Goal: Find specific page/section: Find specific page/section

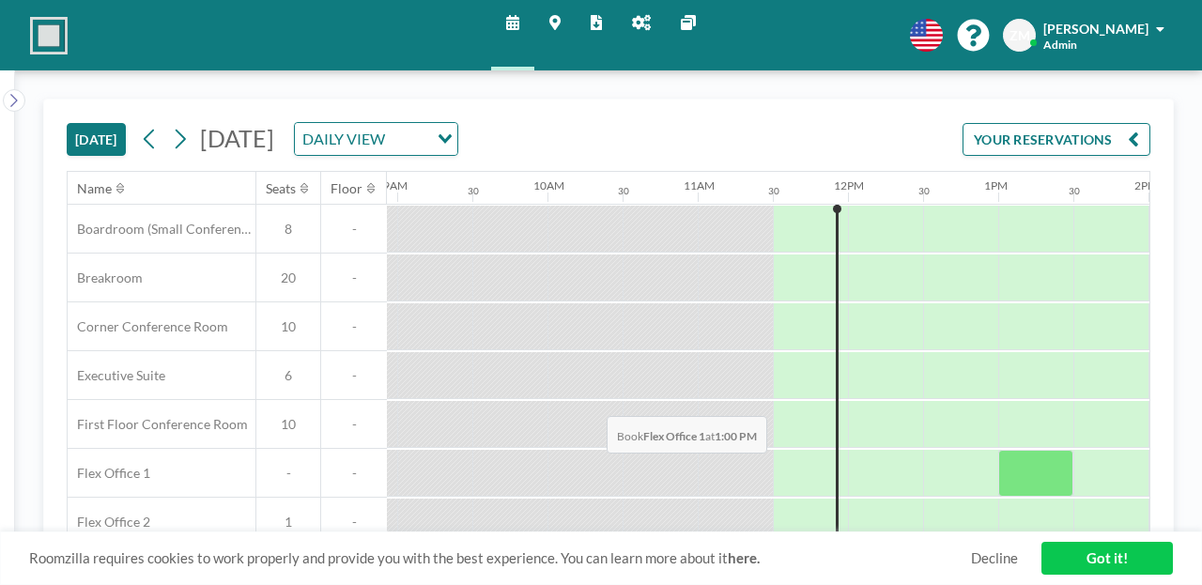
scroll to position [0, 1343]
click at [586, 15] on link "Reports" at bounding box center [596, 35] width 41 height 70
click at [627, 34] on link "Admin panel" at bounding box center [641, 35] width 49 height 70
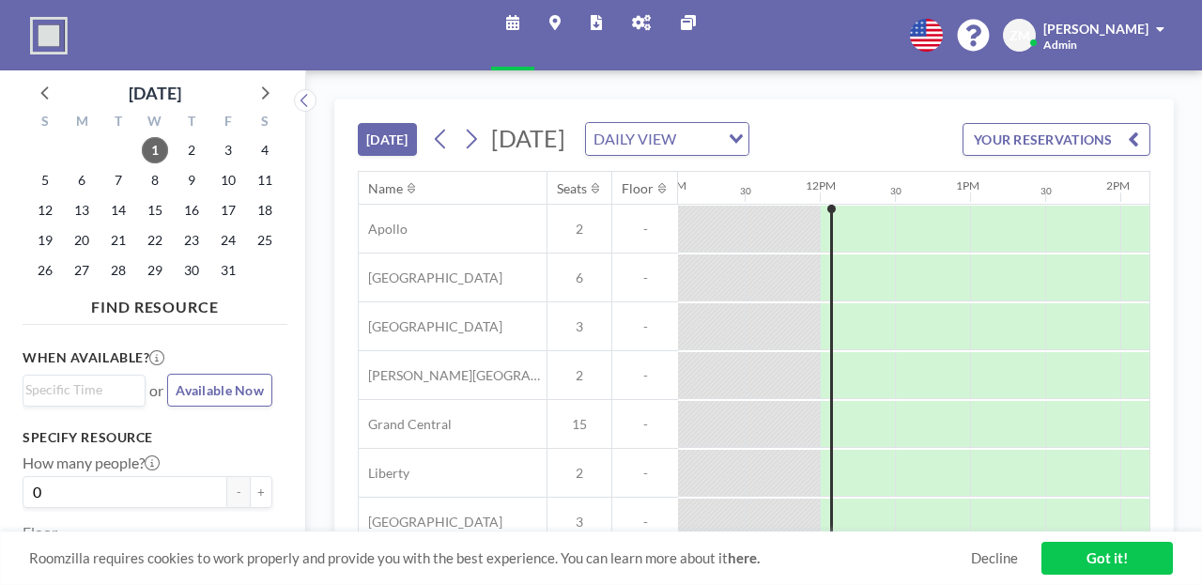
scroll to position [0, 1718]
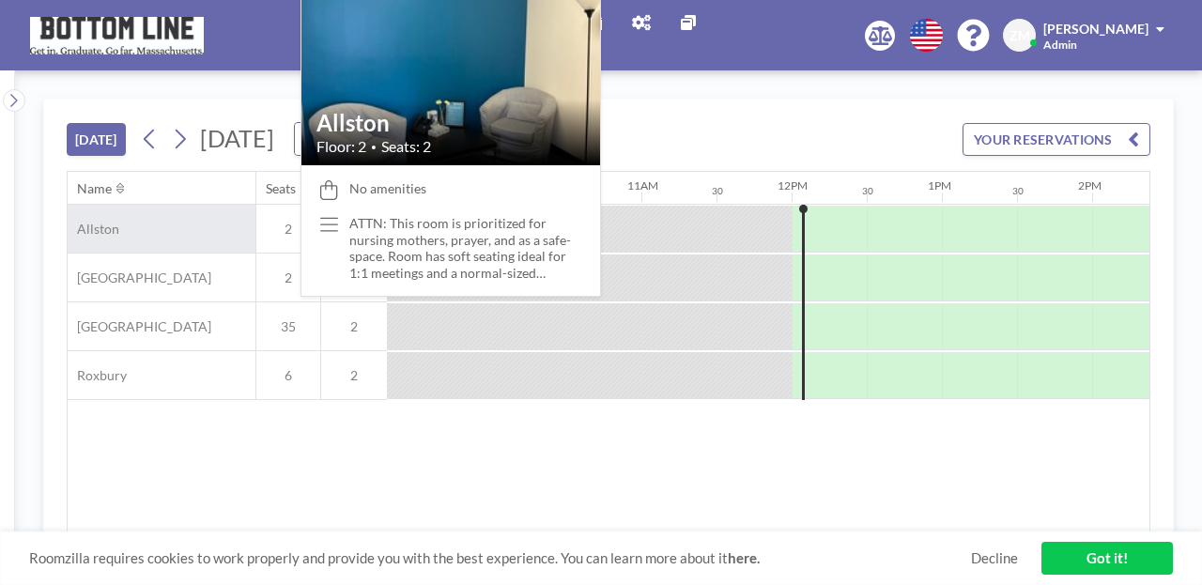
scroll to position [0, 1404]
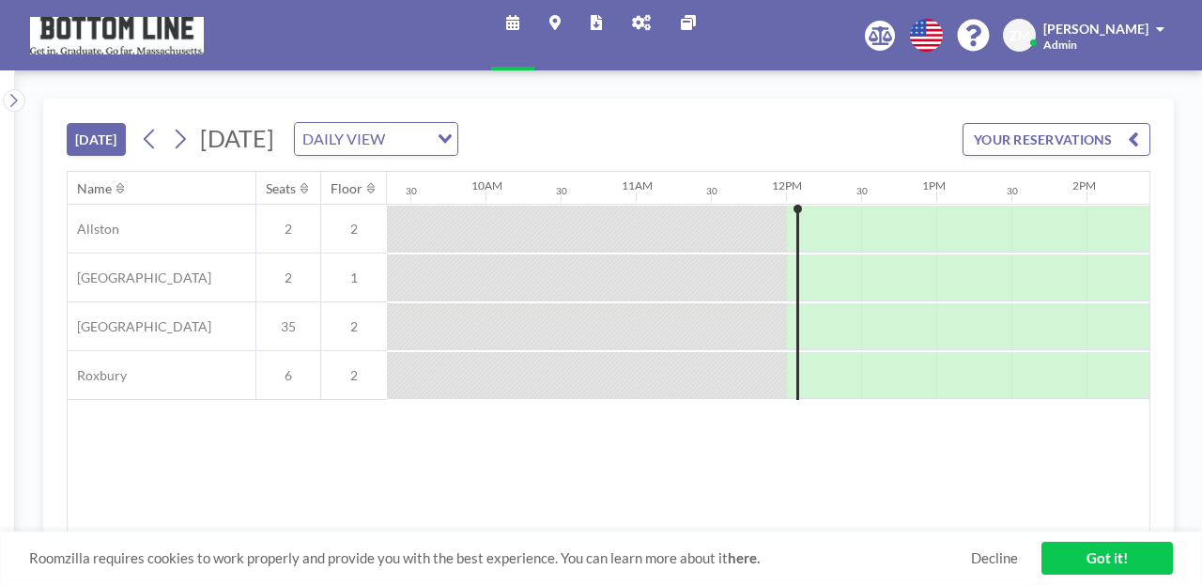
click at [632, 19] on icon at bounding box center [641, 22] width 19 height 15
